Goal: Information Seeking & Learning: Learn about a topic

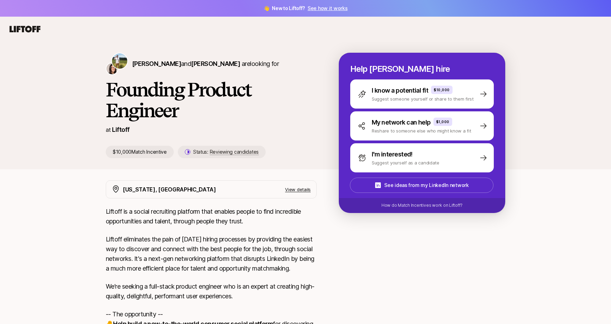
click at [459, 36] on nav at bounding box center [305, 29] width 611 height 25
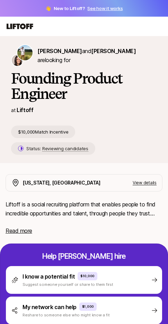
click at [22, 23] on icon at bounding box center [20, 26] width 29 height 8
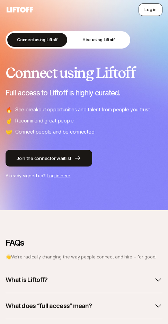
click at [149, 7] on button "Log in" at bounding box center [151, 9] width 24 height 12
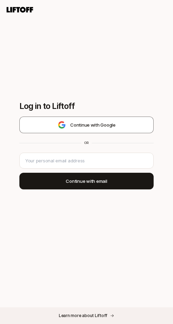
click at [16, 10] on icon at bounding box center [20, 10] width 29 height 8
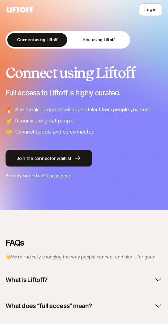
click at [59, 176] on link "Log in here" at bounding box center [59, 176] width 24 height 6
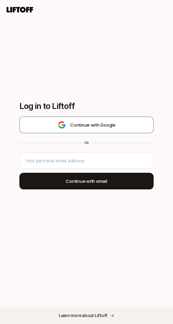
click at [19, 7] on icon at bounding box center [20, 10] width 27 height 6
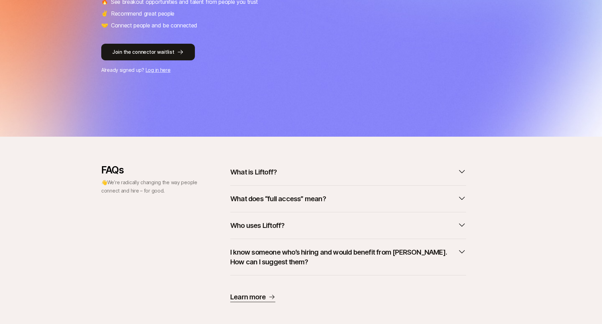
scroll to position [152, 0]
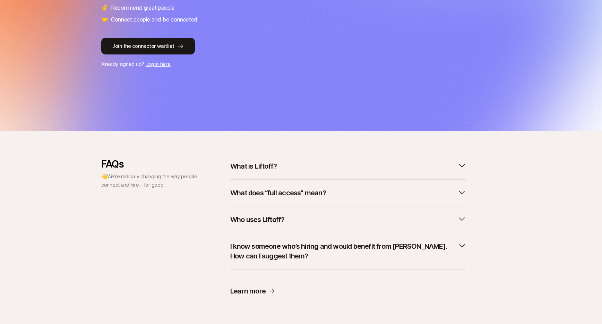
click at [264, 168] on p "What is Liftoff?" at bounding box center [253, 166] width 46 height 10
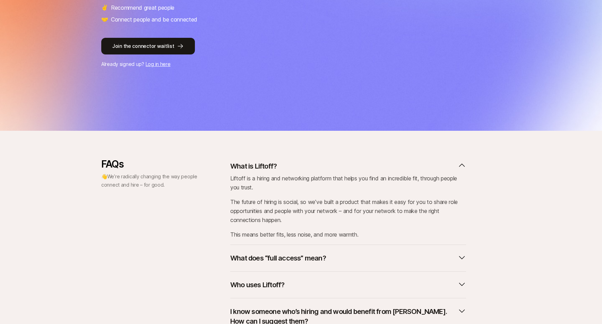
click at [264, 168] on p "What is Liftoff?" at bounding box center [253, 166] width 46 height 10
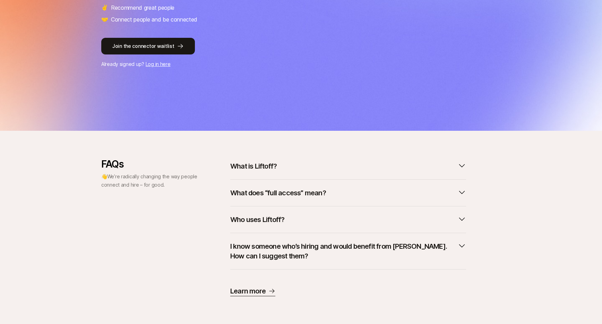
click at [264, 189] on p "What does “full access” mean?" at bounding box center [278, 193] width 96 height 10
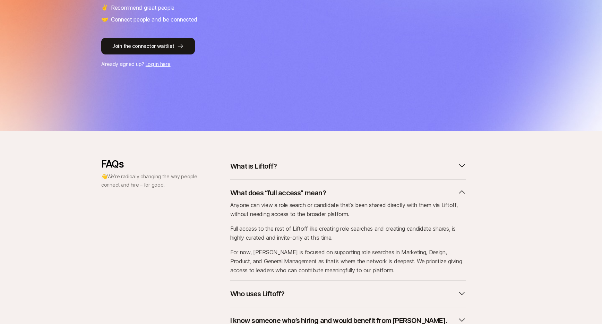
click at [264, 190] on p "What does “full access” mean?" at bounding box center [278, 193] width 96 height 10
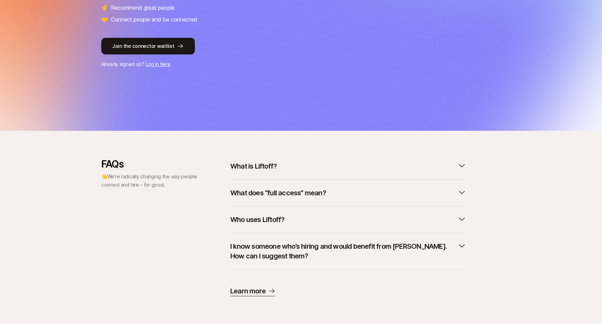
click at [256, 220] on p "Who uses Liftoff?" at bounding box center [257, 220] width 54 height 10
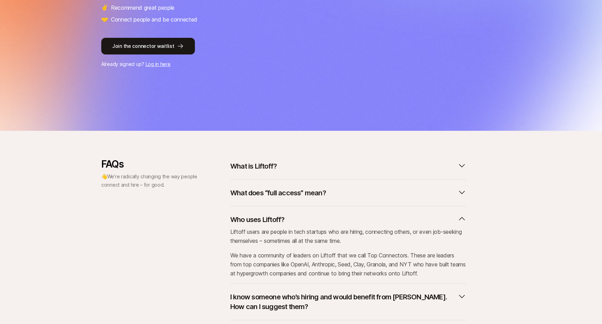
click at [256, 219] on p "Who uses Liftoff?" at bounding box center [257, 220] width 54 height 10
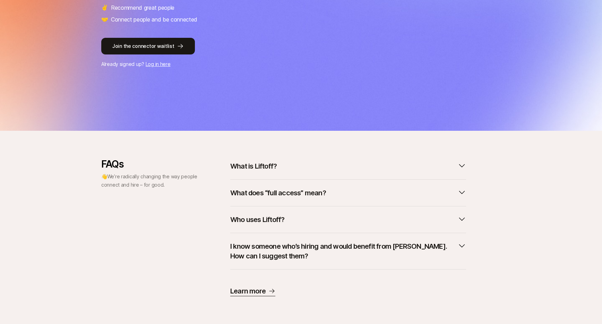
click at [263, 247] on p "I know someone who’s hiring and would benefit from [PERSON_NAME]. How can I sug…" at bounding box center [342, 250] width 225 height 19
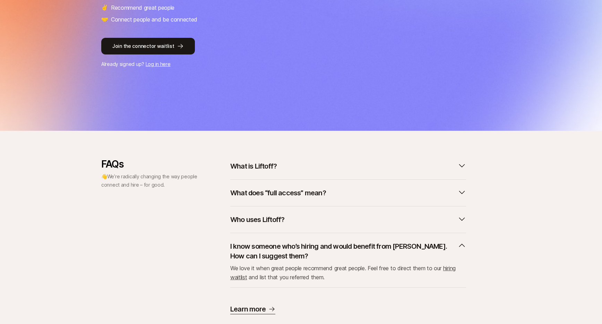
click at [262, 246] on p "I know someone who’s hiring and would benefit from [PERSON_NAME]. How can I sug…" at bounding box center [342, 250] width 225 height 19
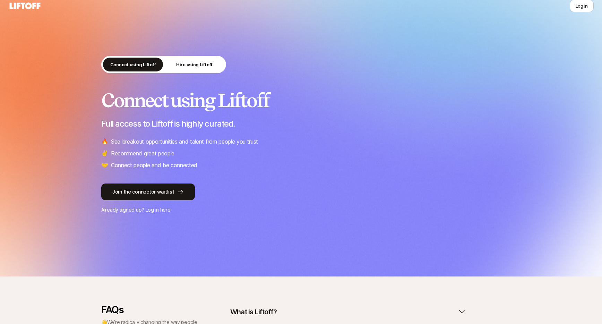
scroll to position [0, 0]
